Goal: Task Accomplishment & Management: Manage account settings

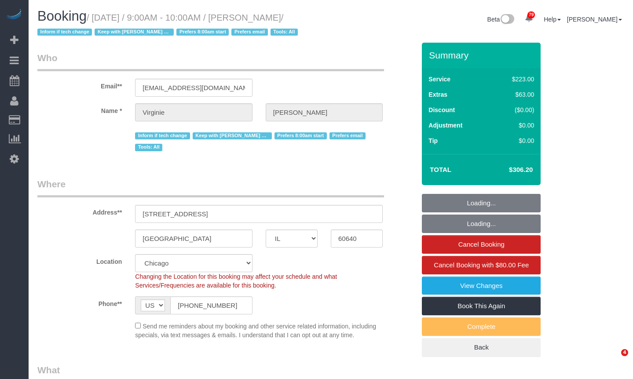
select select "IL"
select select "number:1"
select select "number:65"
select select "number:139"
select select "number:104"
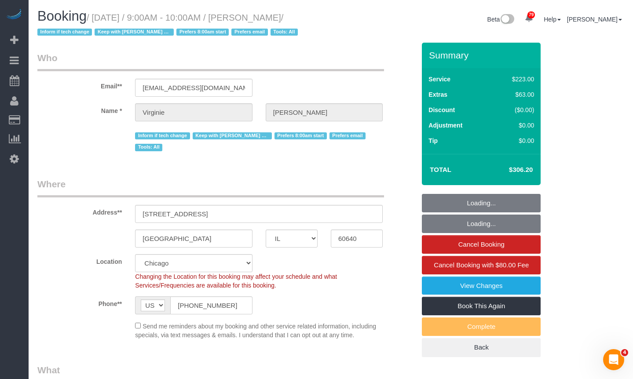
select select "object:1078"
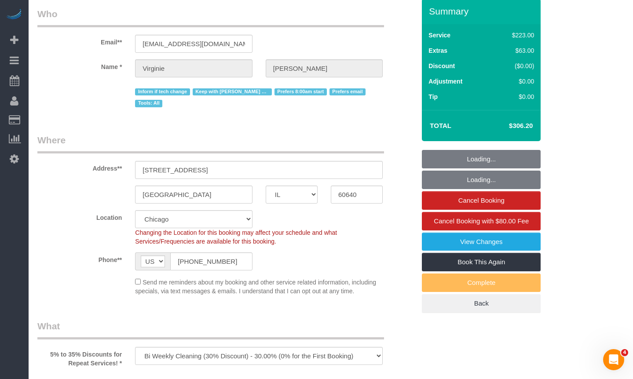
select select "string:fspay-b446e2c6-7562-471c-8de9-c6ba265a5933"
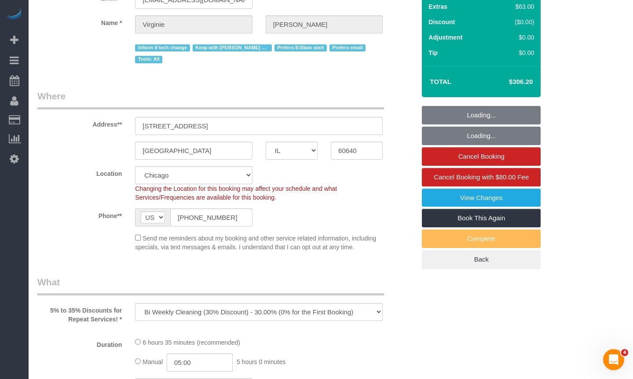
select select "512"
select select "5"
select select "1"
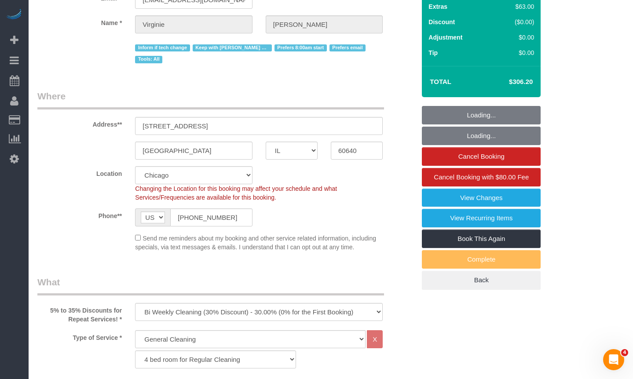
select select "5"
select select "1"
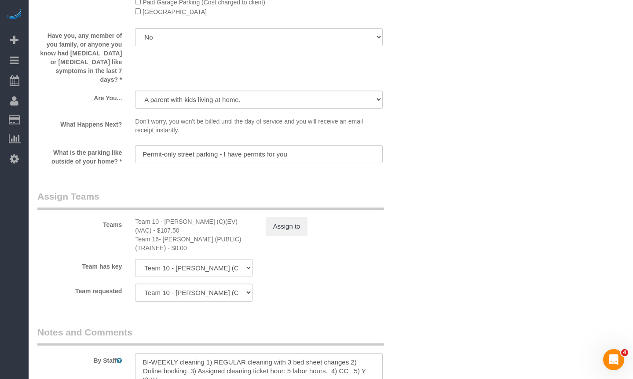
scroll to position [1585, 0]
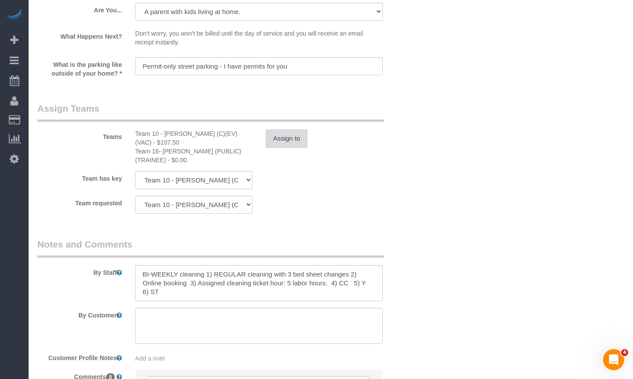
click at [284, 133] on button "Assign to" at bounding box center [287, 138] width 42 height 18
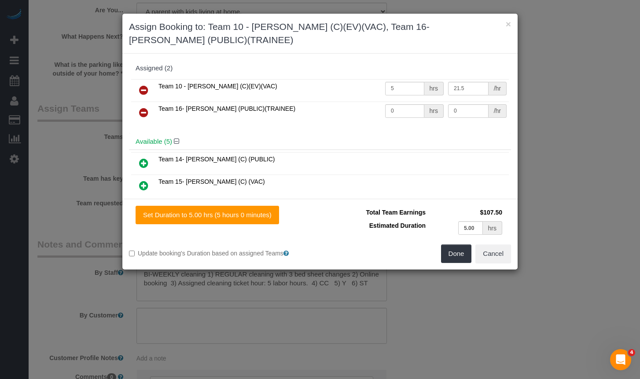
click at [143, 182] on icon at bounding box center [143, 185] width 9 height 11
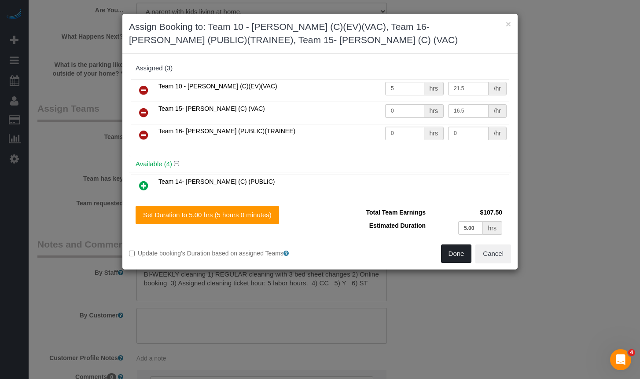
click at [454, 250] on button "Done" at bounding box center [456, 254] width 31 height 18
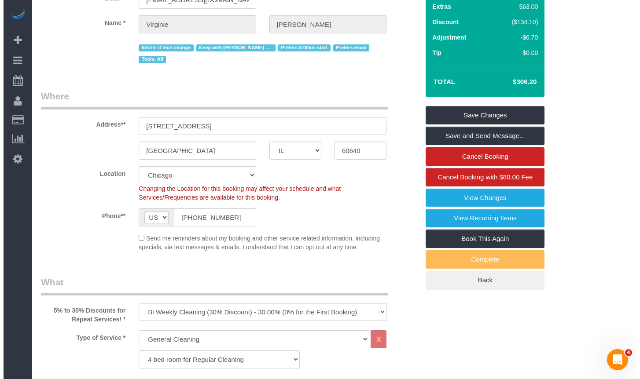
scroll to position [0, 0]
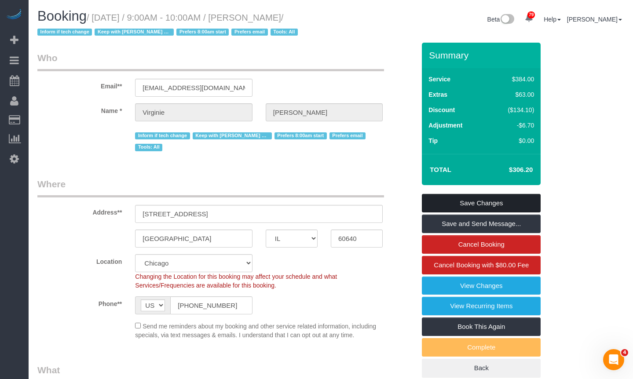
click at [496, 199] on link "Save Changes" at bounding box center [481, 203] width 119 height 18
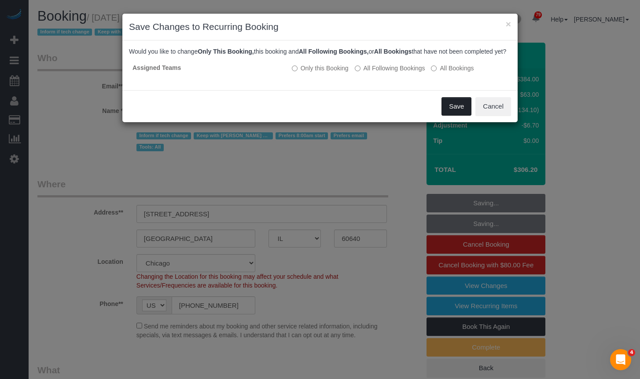
click at [456, 116] on button "Save" at bounding box center [456, 106] width 30 height 18
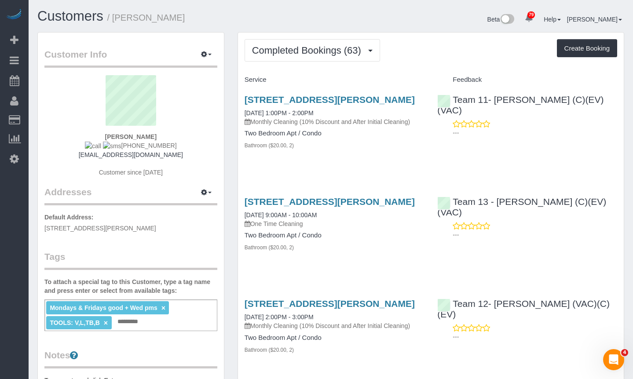
click at [323, 51] on span "Completed Bookings (63)" at bounding box center [309, 50] width 114 height 11
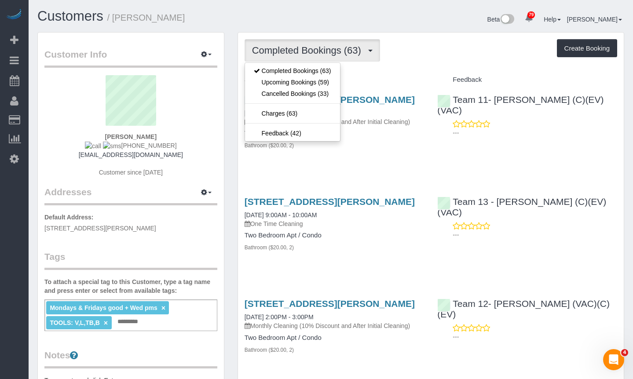
click at [449, 49] on div "Completed Bookings (63) Completed Bookings (63) Upcoming Bookings (59) Cancelle…" at bounding box center [431, 50] width 373 height 22
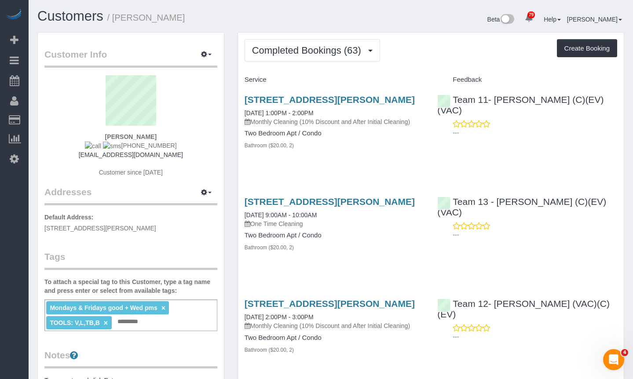
drag, startPoint x: 154, startPoint y: 147, endPoint x: 121, endPoint y: 147, distance: 33.0
click at [121, 147] on span "[PHONE_NUMBER]" at bounding box center [131, 145] width 92 height 7
copy span "[PHONE_NUMBER]"
drag, startPoint x: 149, startPoint y: 19, endPoint x: 115, endPoint y: 22, distance: 33.6
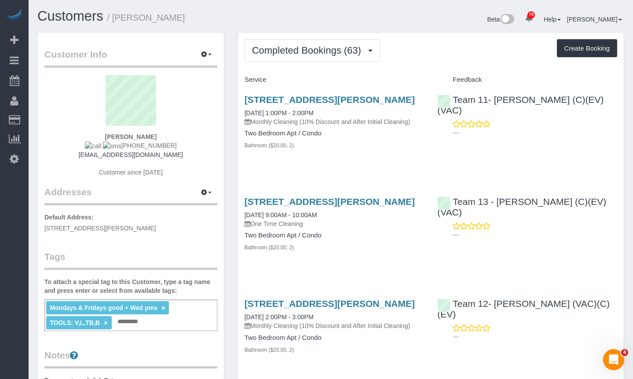
click at [115, 22] on h1 "Customers / [PERSON_NAME]" at bounding box center [180, 16] width 287 height 15
copy small "[PERSON_NAME]"
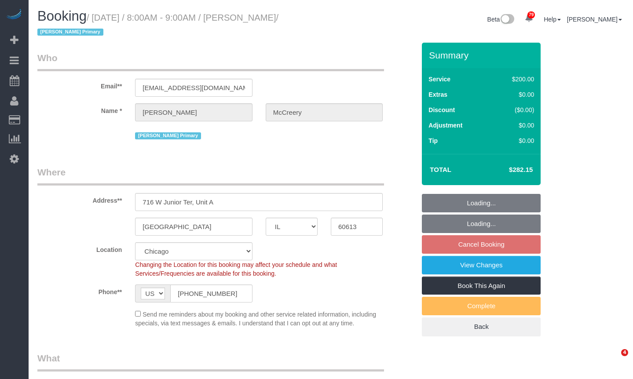
select select "IL"
select select "512"
select select "number:1"
select select "number:65"
select select "number:139"
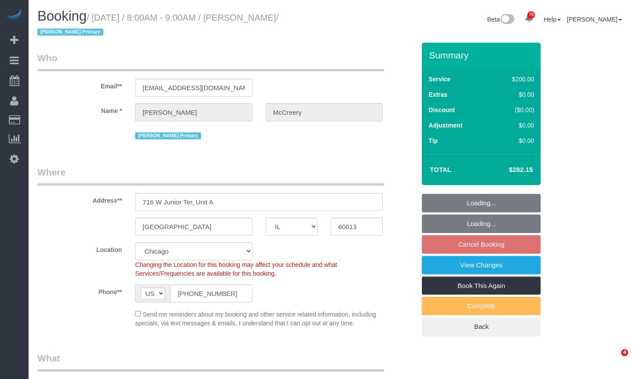
select select "number:106"
select select "object:1280"
select select "spot1"
select select "3"
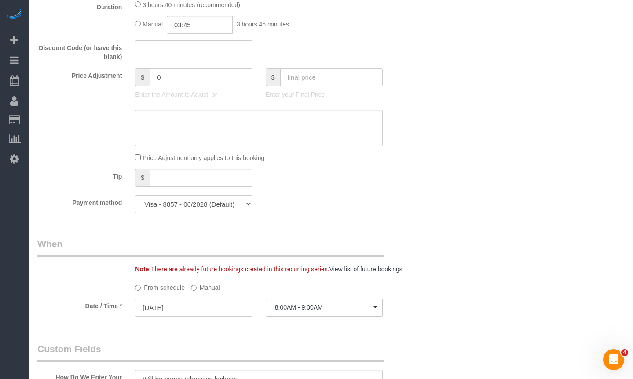
scroll to position [968, 0]
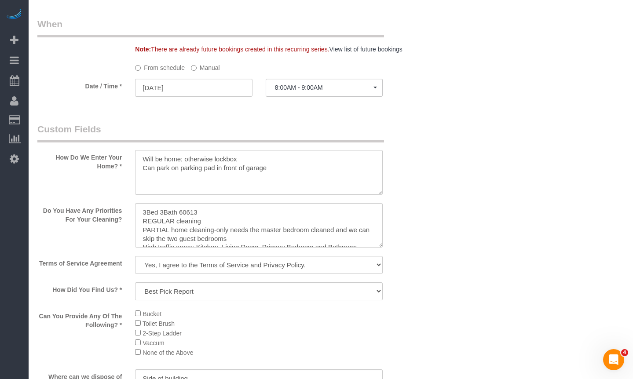
click at [218, 70] on label "Manual" at bounding box center [205, 66] width 29 height 12
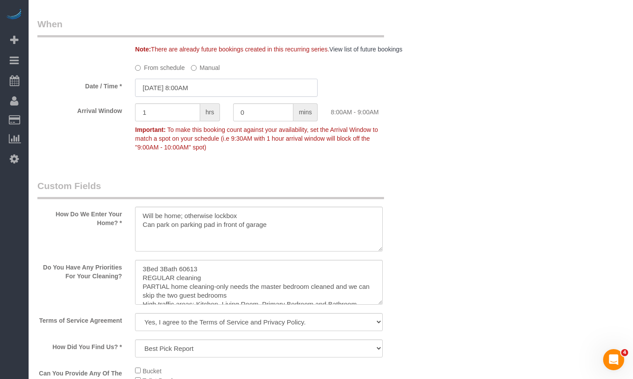
click at [211, 84] on input "09/05/2025 8:00AM" at bounding box center [226, 88] width 183 height 18
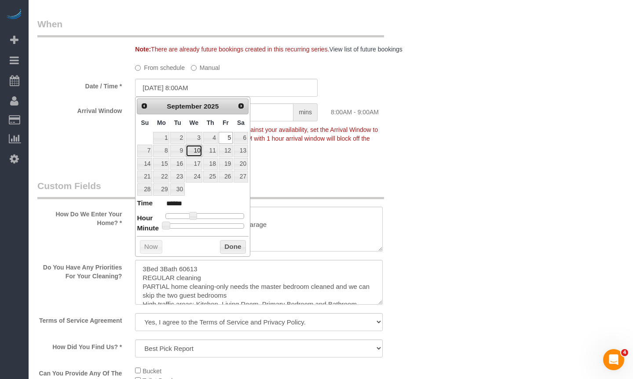
click at [188, 149] on link "10" at bounding box center [194, 151] width 17 height 12
click at [182, 149] on link "9" at bounding box center [177, 151] width 14 height 12
type input "09/09/2025 8:00AM"
click at [228, 245] on button "Done" at bounding box center [233, 247] width 26 height 14
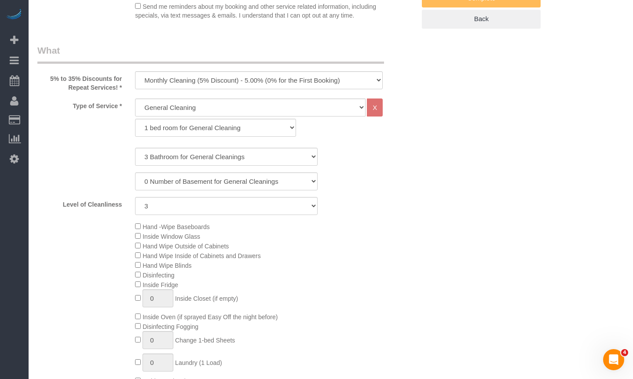
scroll to position [88, 0]
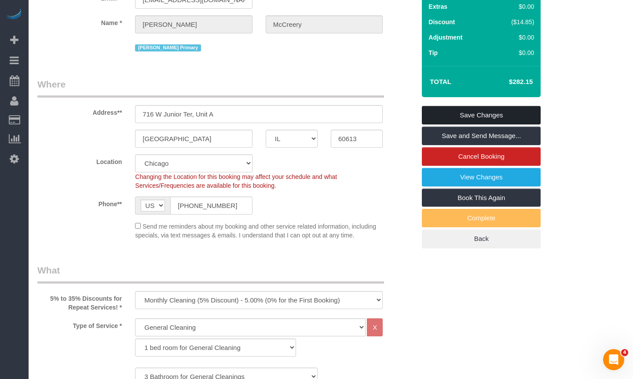
click at [448, 117] on link "Save Changes" at bounding box center [481, 115] width 119 height 18
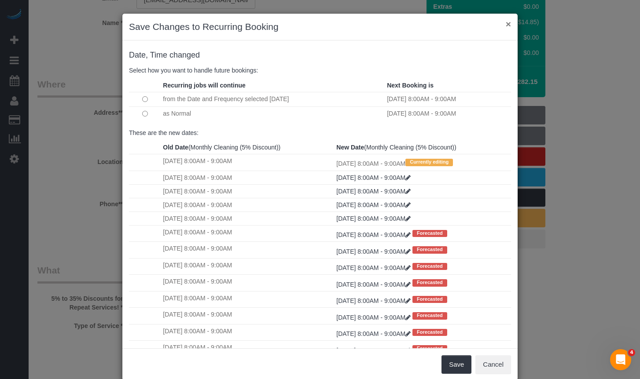
click at [506, 24] on button "×" at bounding box center [508, 23] width 5 height 9
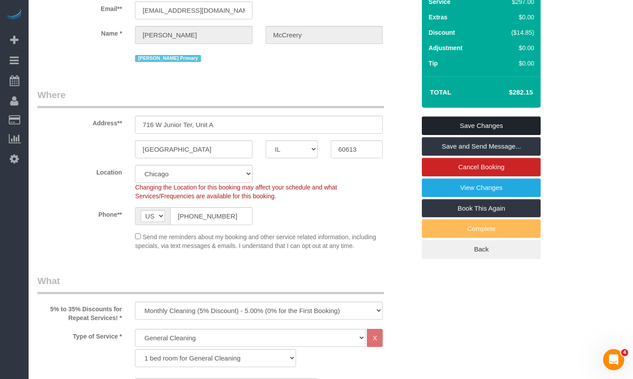
scroll to position [0, 0]
